Goal: Transaction & Acquisition: Download file/media

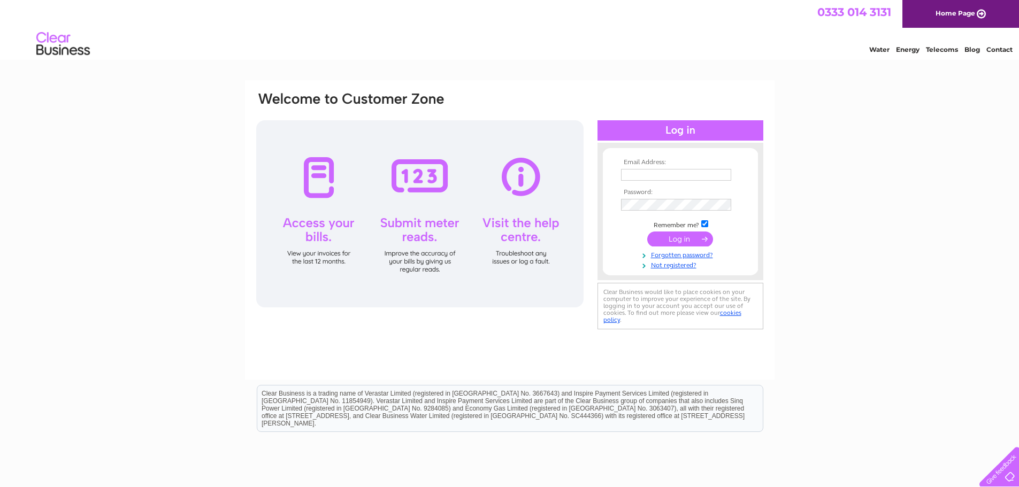
type input "lee.eddison@joppsmotorcycles.co.uk"
click at [684, 239] on input "submit" at bounding box center [680, 239] width 66 height 15
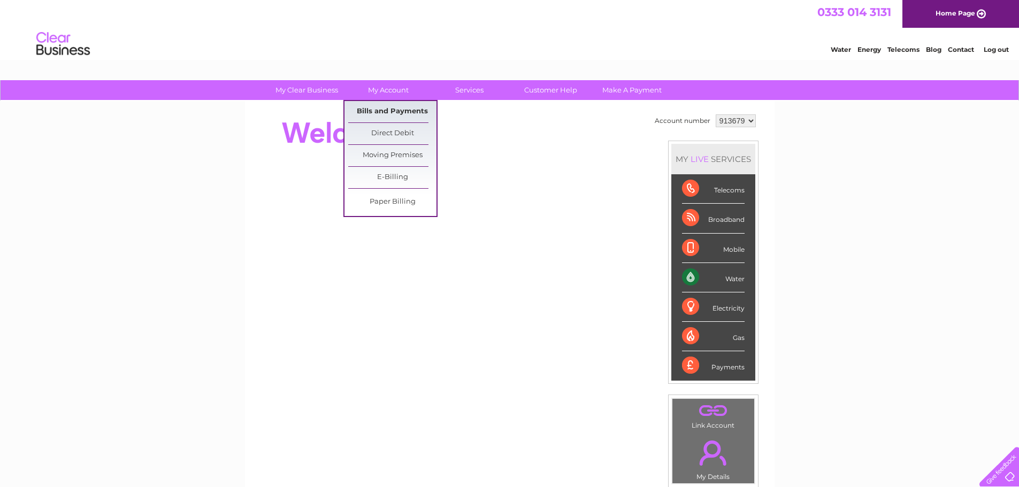
click at [398, 110] on link "Bills and Payments" at bounding box center [392, 111] width 88 height 21
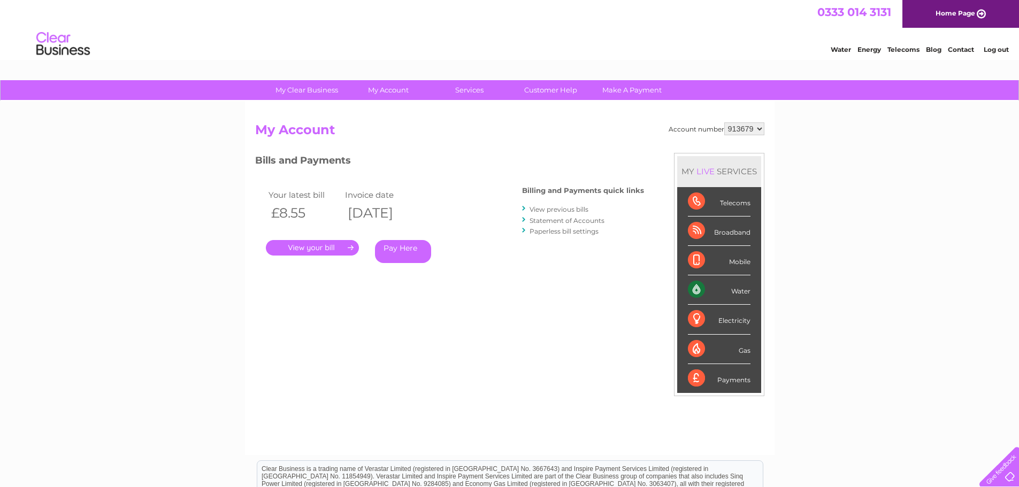
click at [313, 250] on link "." at bounding box center [312, 248] width 93 height 16
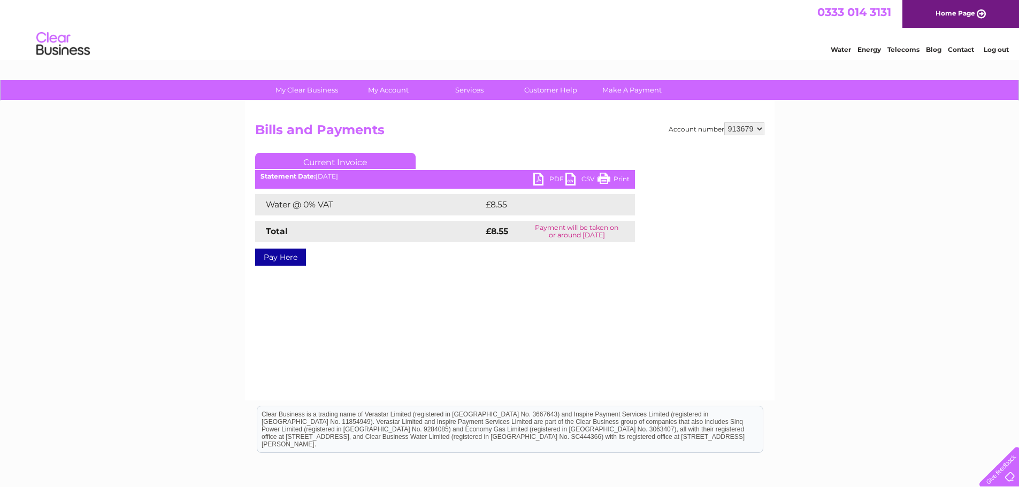
click at [556, 182] on link "PDF" at bounding box center [549, 181] width 32 height 16
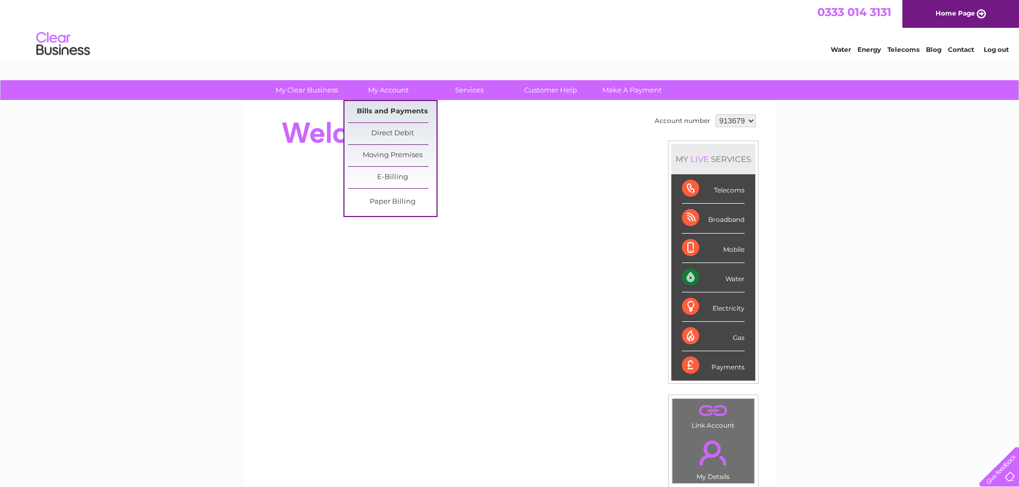
click at [389, 110] on link "Bills and Payments" at bounding box center [392, 111] width 88 height 21
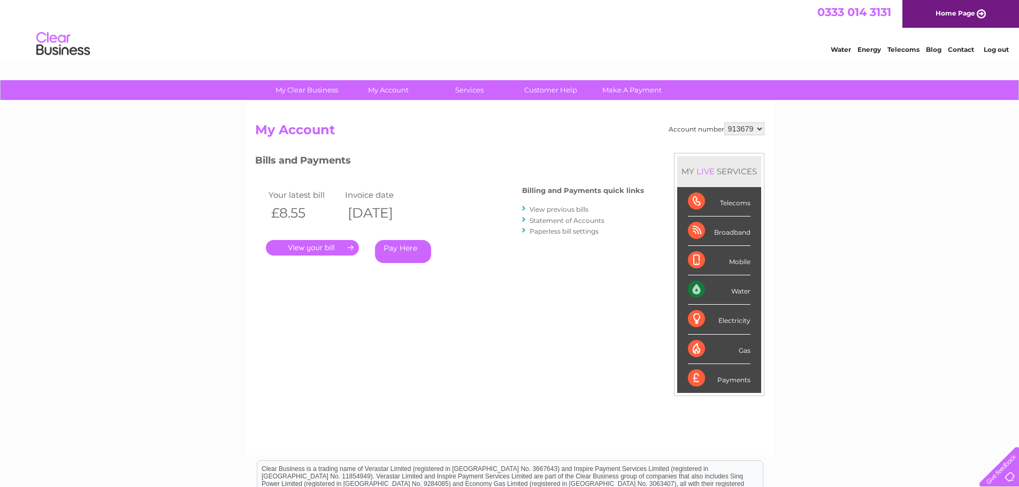
click at [318, 246] on link "." at bounding box center [312, 248] width 93 height 16
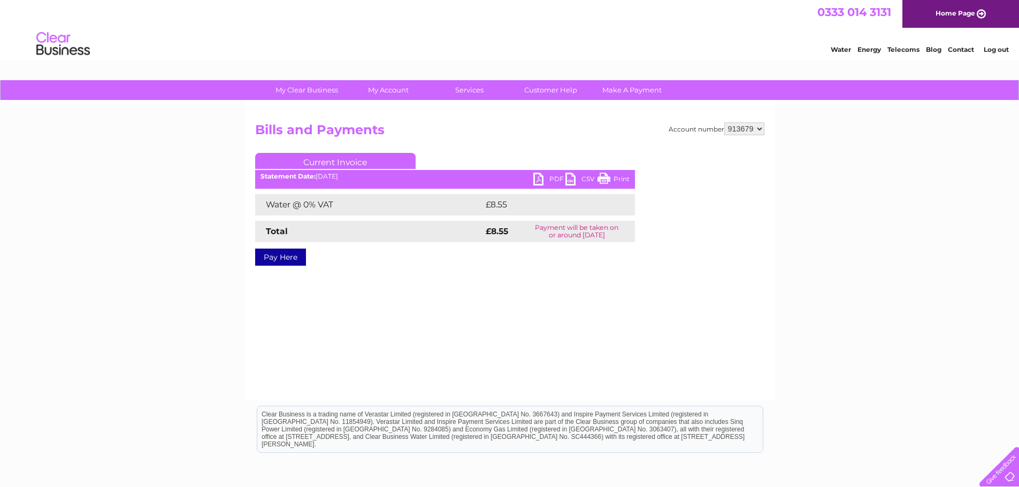
click at [559, 180] on link "PDF" at bounding box center [549, 181] width 32 height 16
